Goal: Task Accomplishment & Management: Complete application form

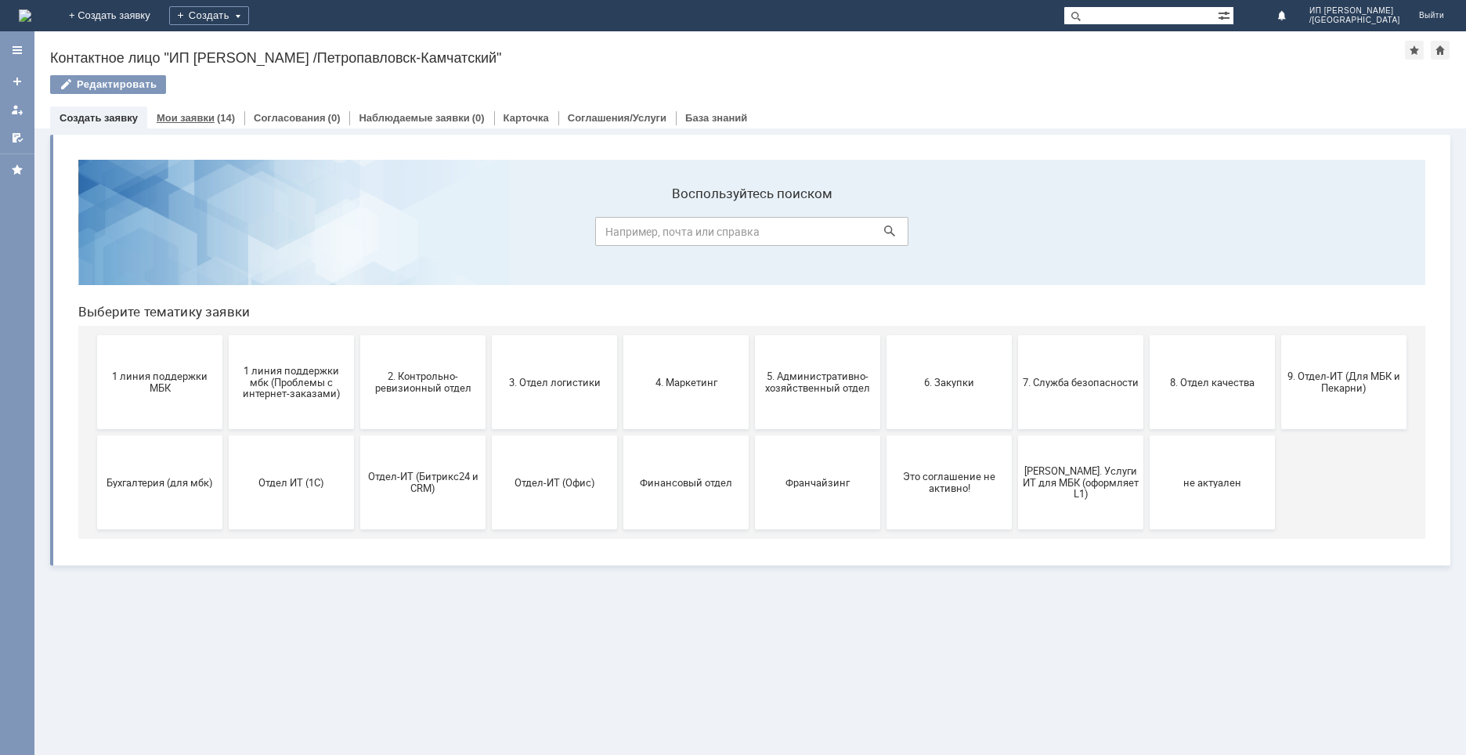
click at [211, 110] on div "Мои заявки (14)" at bounding box center [195, 117] width 97 height 23
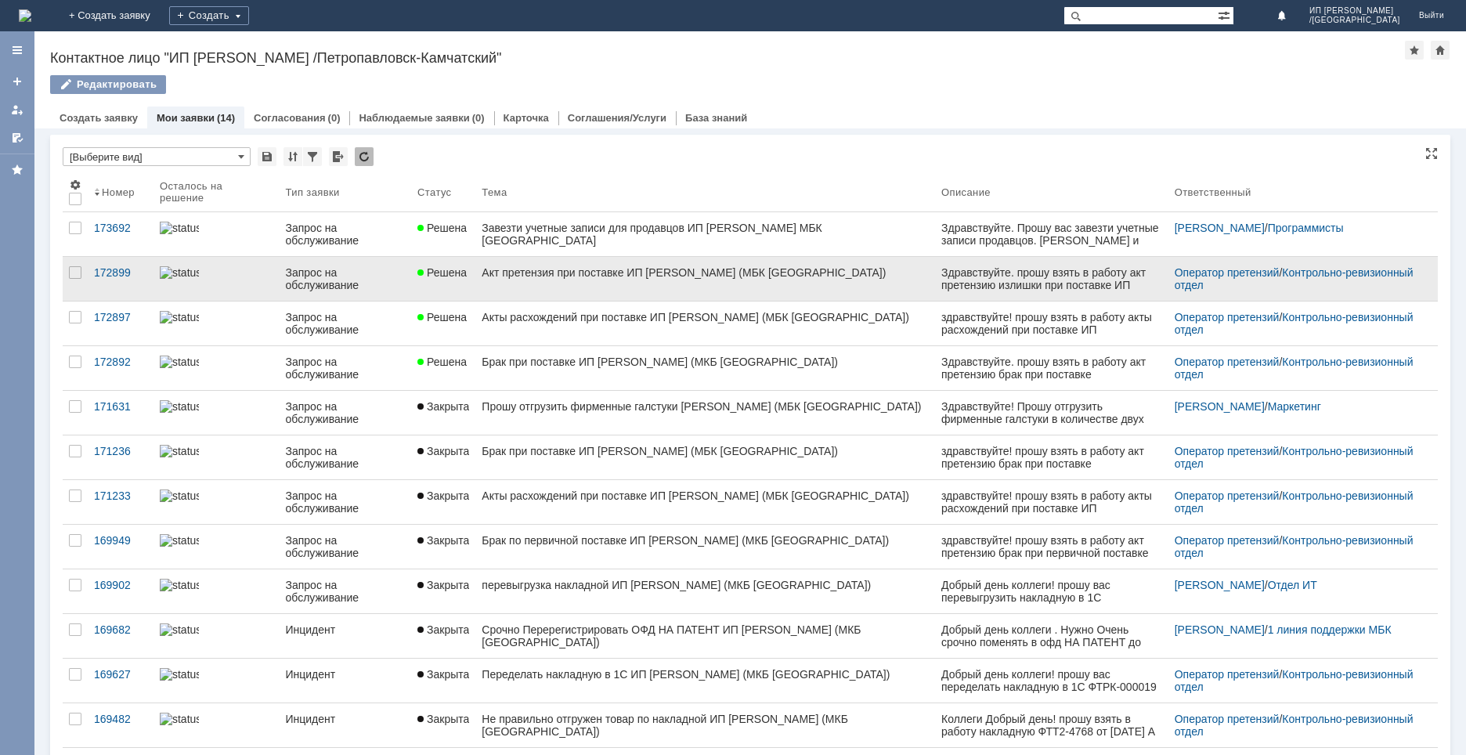
click at [575, 274] on div "Акт претензия при поставке ИП [PERSON_NAME] (МБК [GEOGRAPHIC_DATA])" at bounding box center [705, 272] width 447 height 13
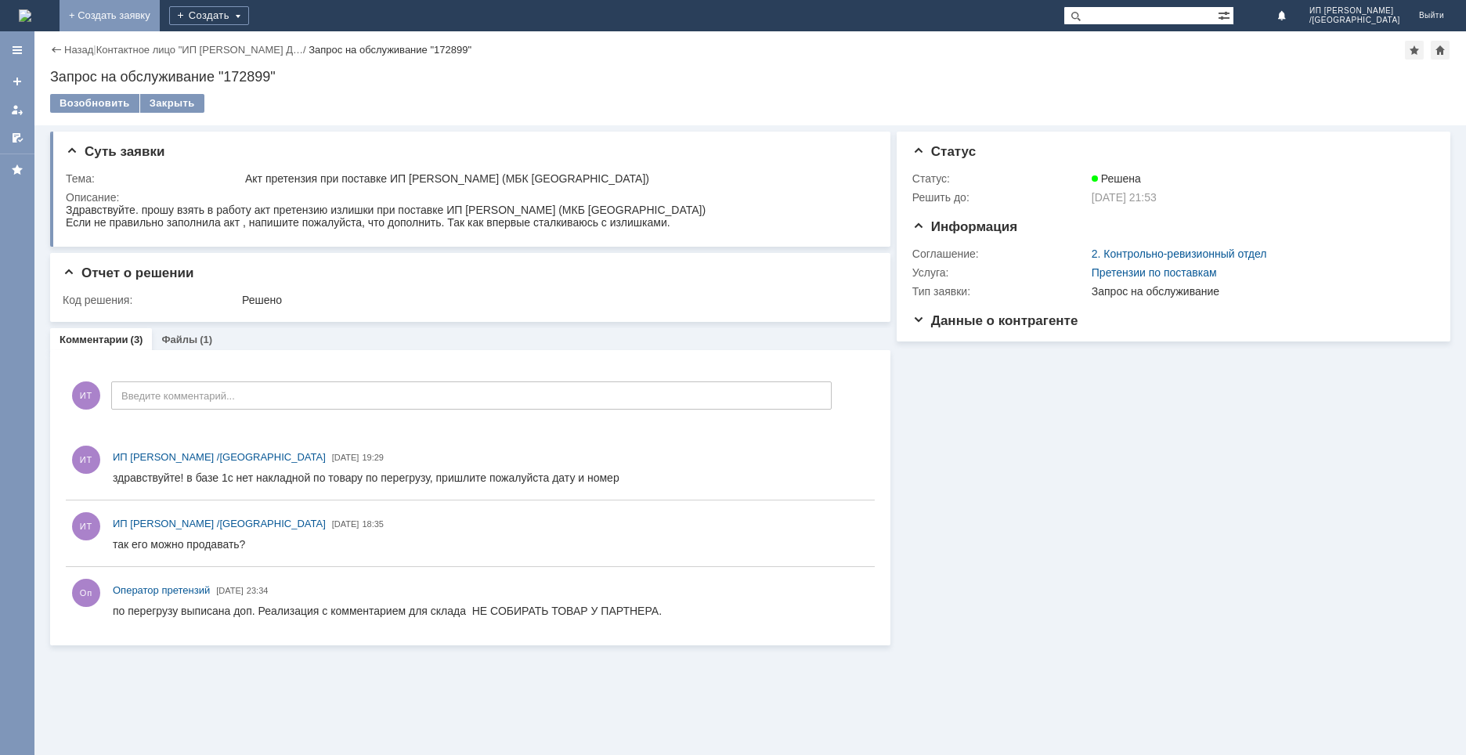
click at [160, 15] on link "+ Создать заявку" at bounding box center [110, 15] width 100 height 31
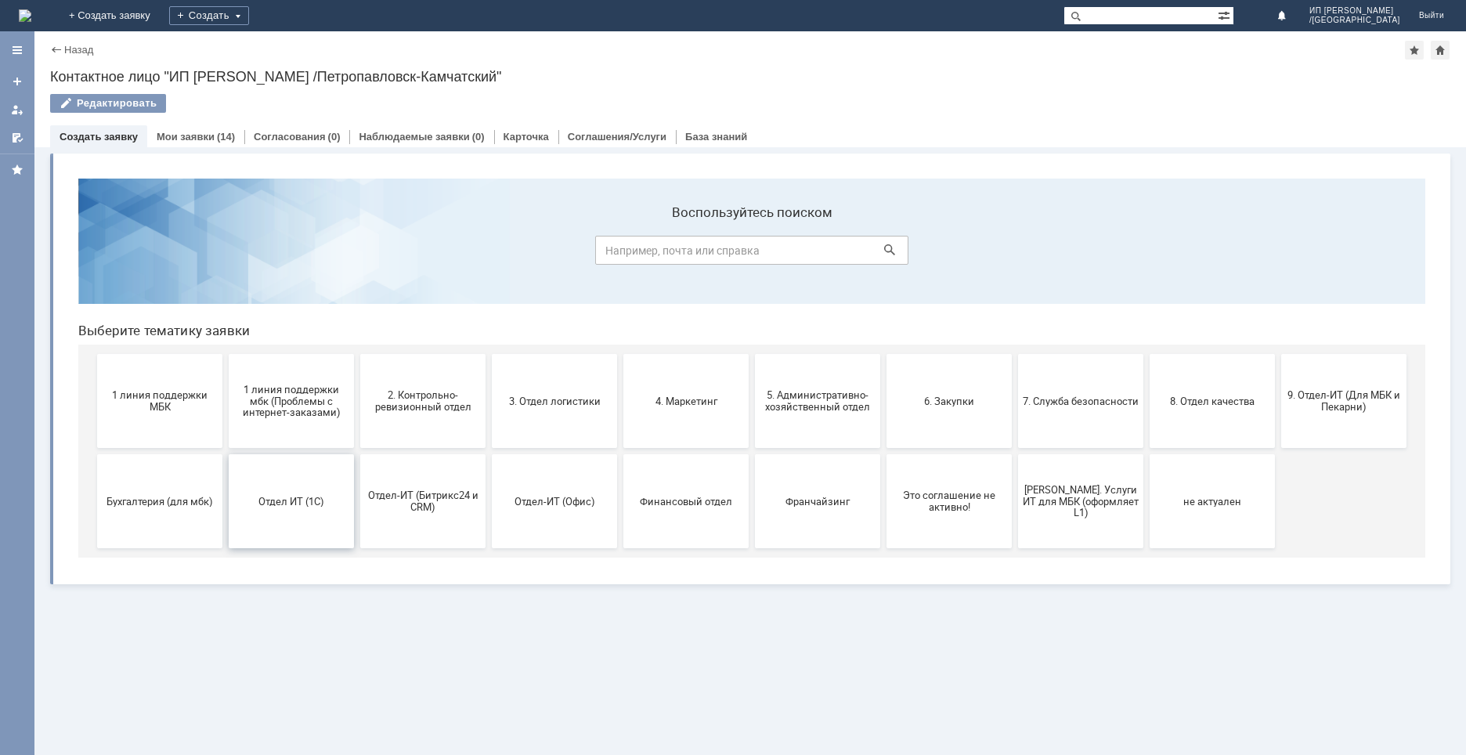
click at [300, 510] on button "Отдел ИТ (1С)" at bounding box center [291, 501] width 125 height 94
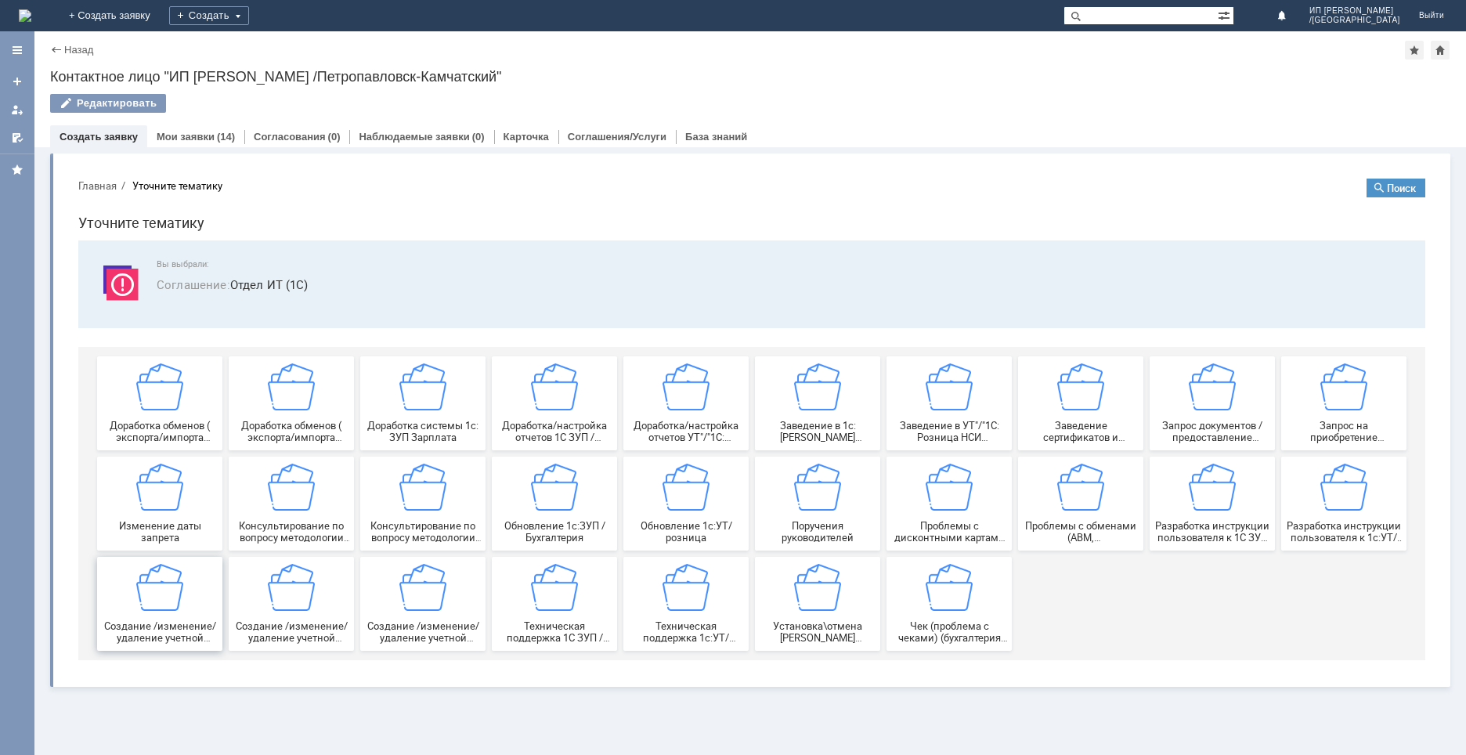
click at [168, 633] on span "Создание /изменение/удаление учетной записи пользователя в 1С Документооборот" at bounding box center [160, 631] width 116 height 23
click at [159, 386] on img at bounding box center [159, 386] width 47 height 47
click at [262, 391] on div "Доработка обменов ( экспорта/импорта данных) между базами/системами УТ"/"1С: Ро…" at bounding box center [291, 403] width 116 height 80
click at [405, 411] on div "Доработка системы 1с: ЗУП Зарплата" at bounding box center [423, 403] width 116 height 80
click at [189, 613] on div "Создание /изменение/удаление учетной записи пользователя в 1С Документооборот" at bounding box center [160, 604] width 116 height 80
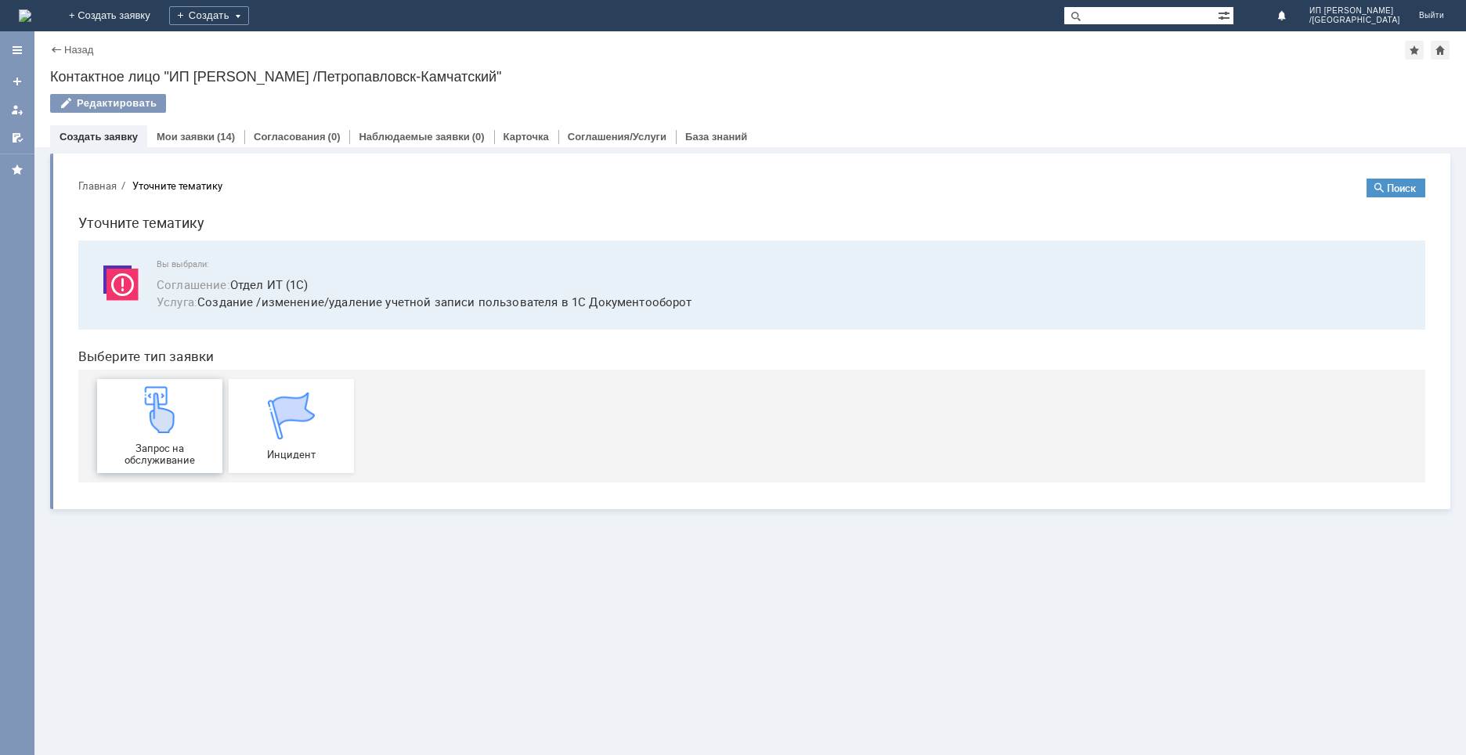
click at [163, 418] on img at bounding box center [159, 409] width 47 height 47
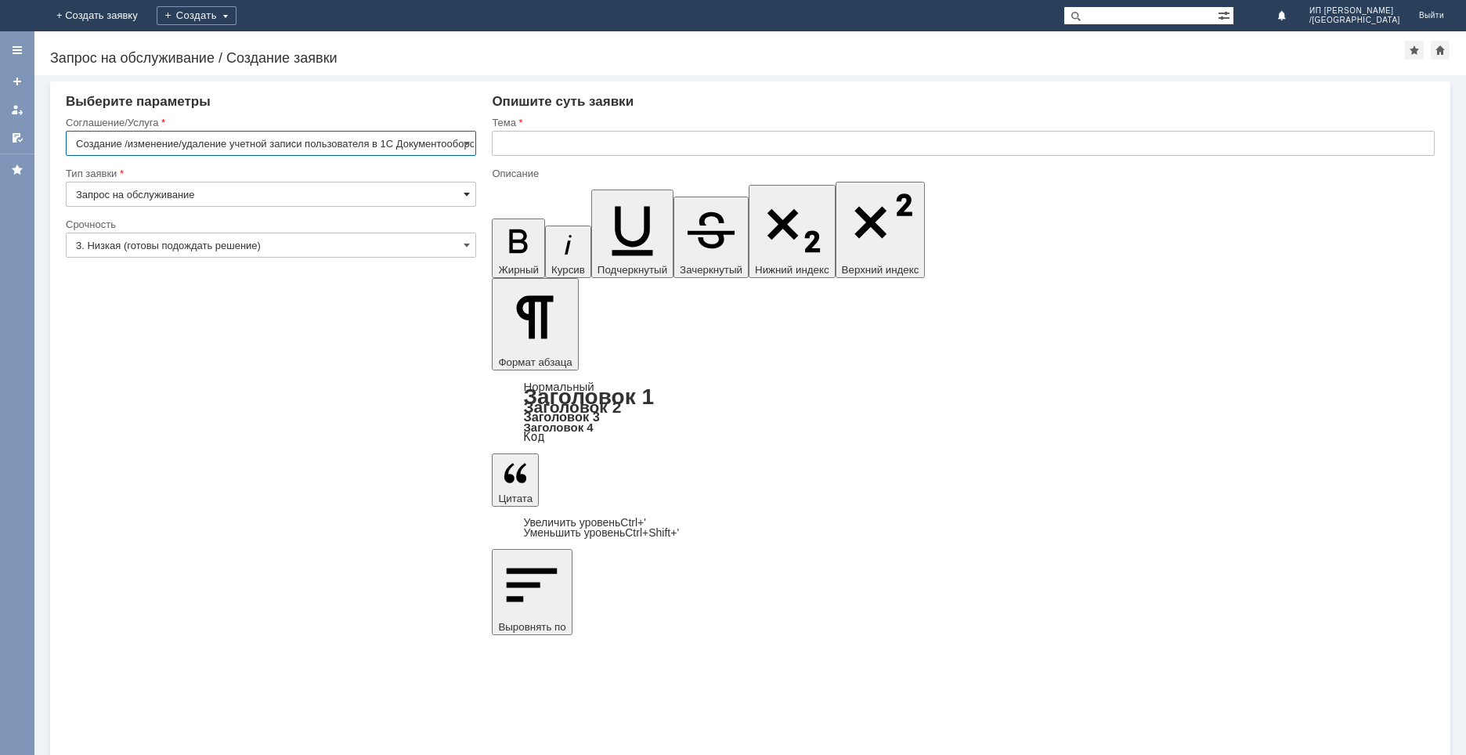
click at [464, 193] on span at bounding box center [467, 194] width 6 height 13
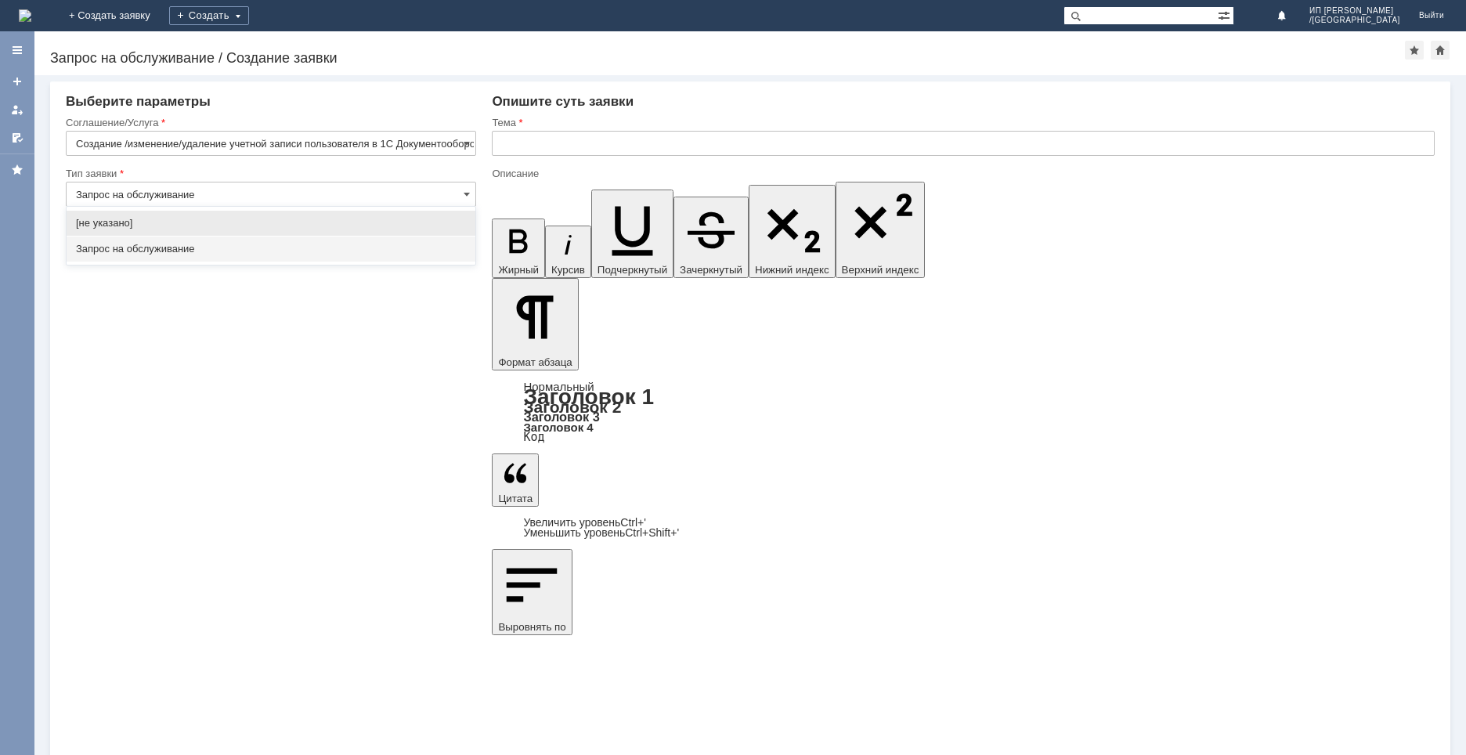
click at [239, 252] on span "Запрос на обслуживание" at bounding box center [271, 249] width 390 height 13
type input "Запрос на обслуживание"
click at [469, 244] on span at bounding box center [467, 245] width 6 height 13
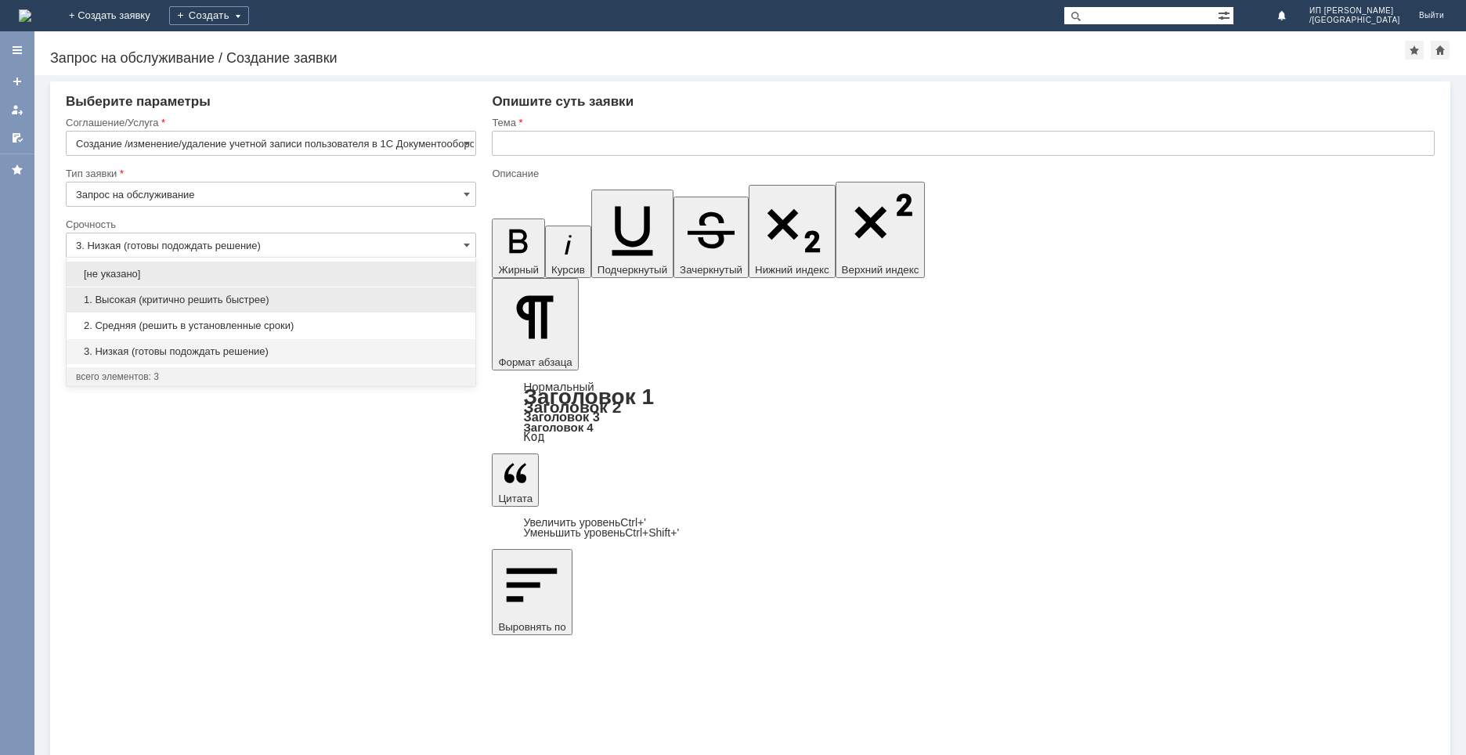
click at [202, 301] on span "1. Высокая (критично решить быстрее)" at bounding box center [271, 300] width 390 height 13
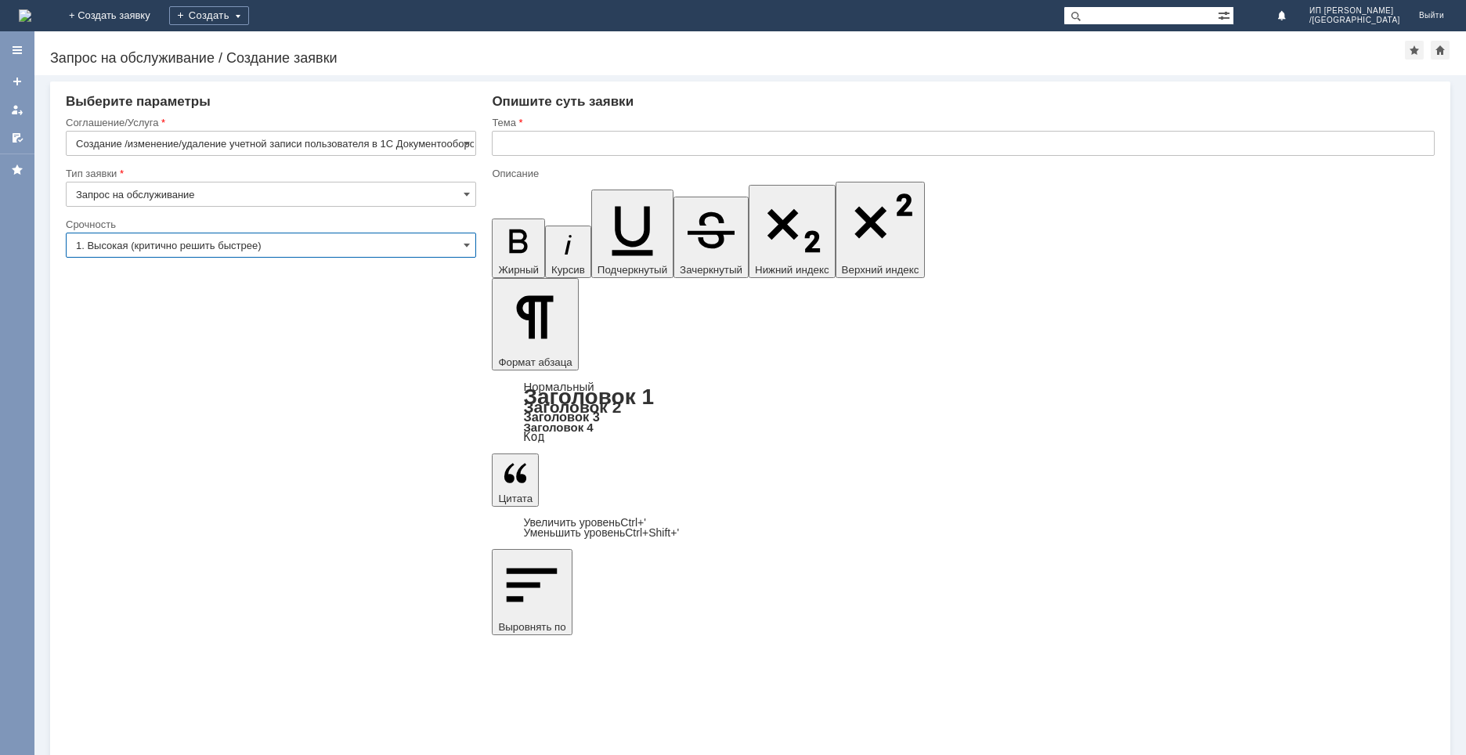
type input "1. Высокая (критично решить быстрее)"
click at [561, 146] on input "text" at bounding box center [963, 143] width 943 height 25
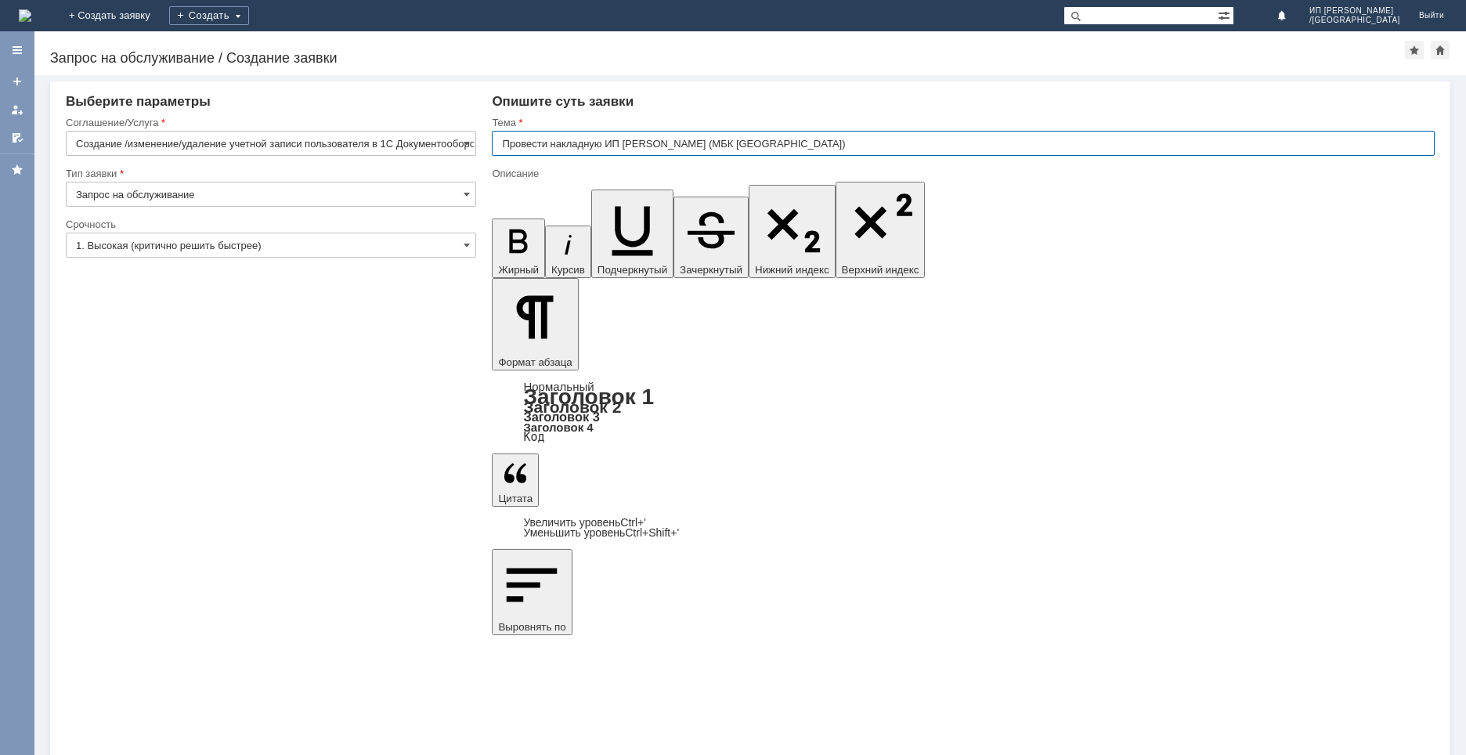
type input "Провести накладную ИП [PERSON_NAME] (МБК [GEOGRAPHIC_DATA])"
